Goal: Navigation & Orientation: Go to known website

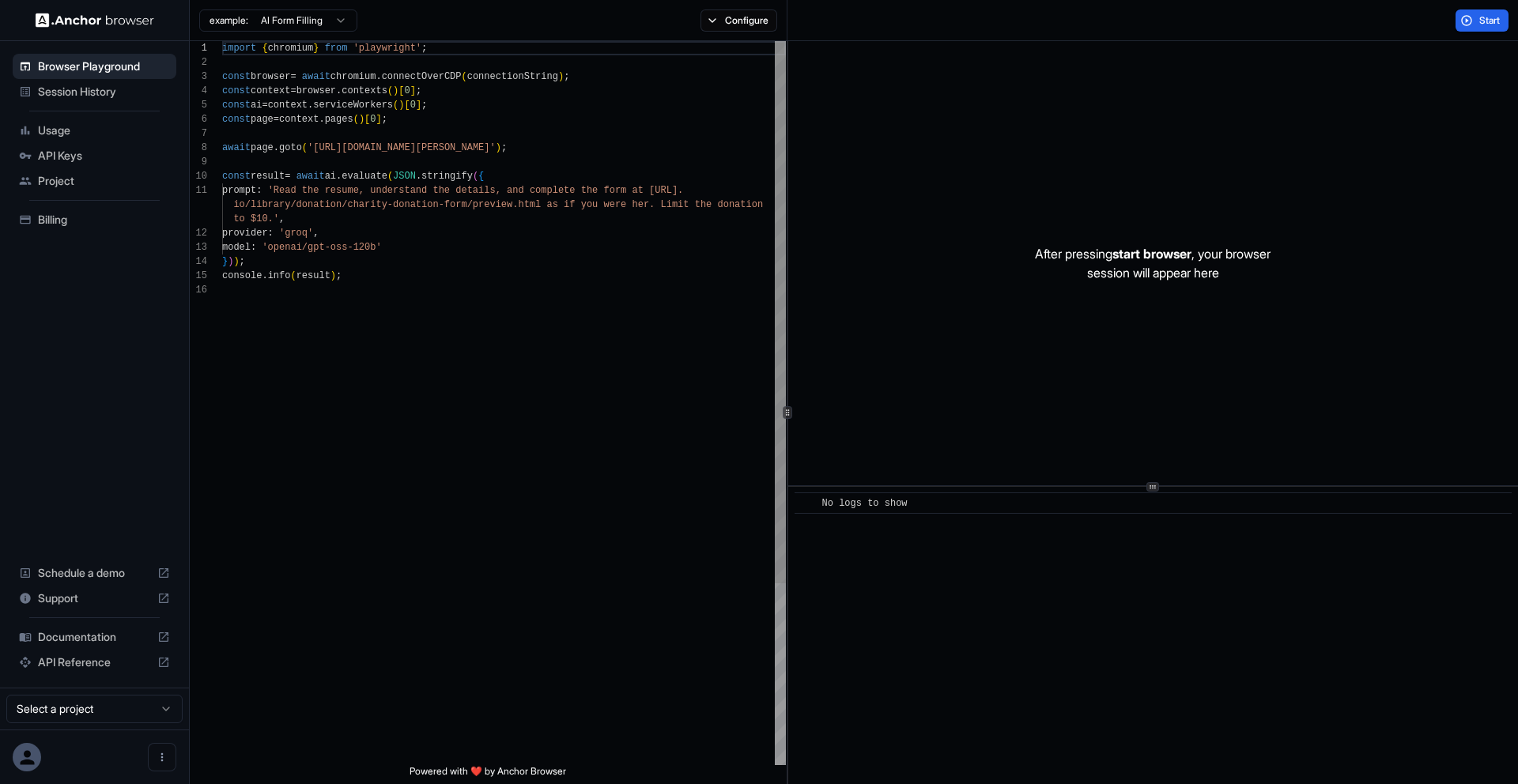
scroll to position [142, 0]
